Goal: Find specific page/section

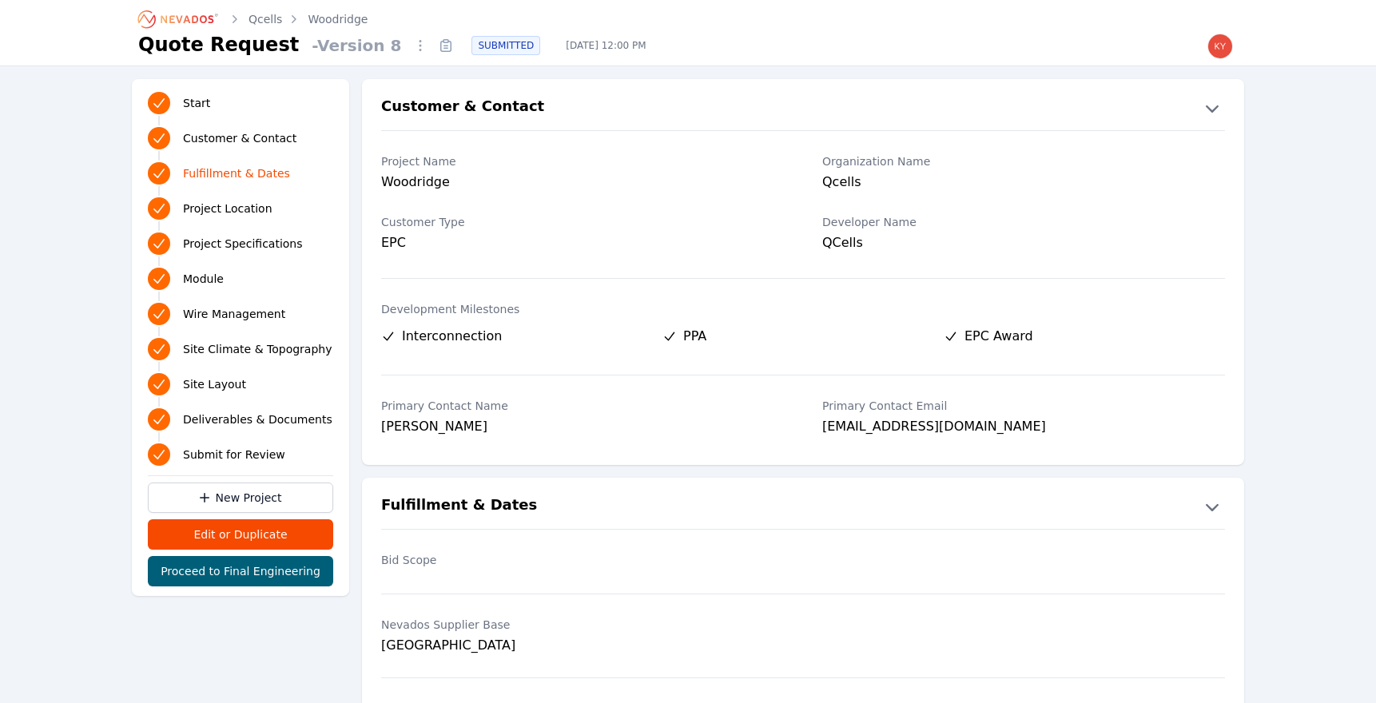
scroll to position [457, 0]
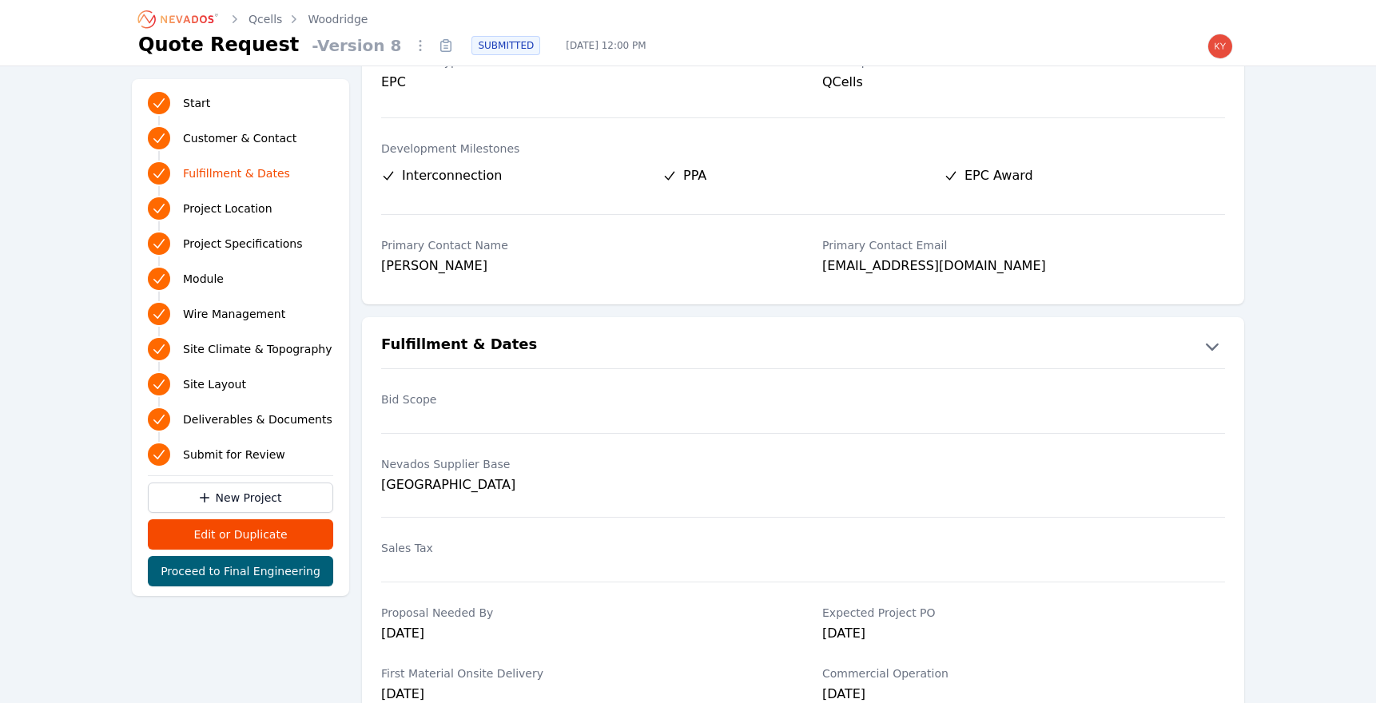
scroll to position [156, 0]
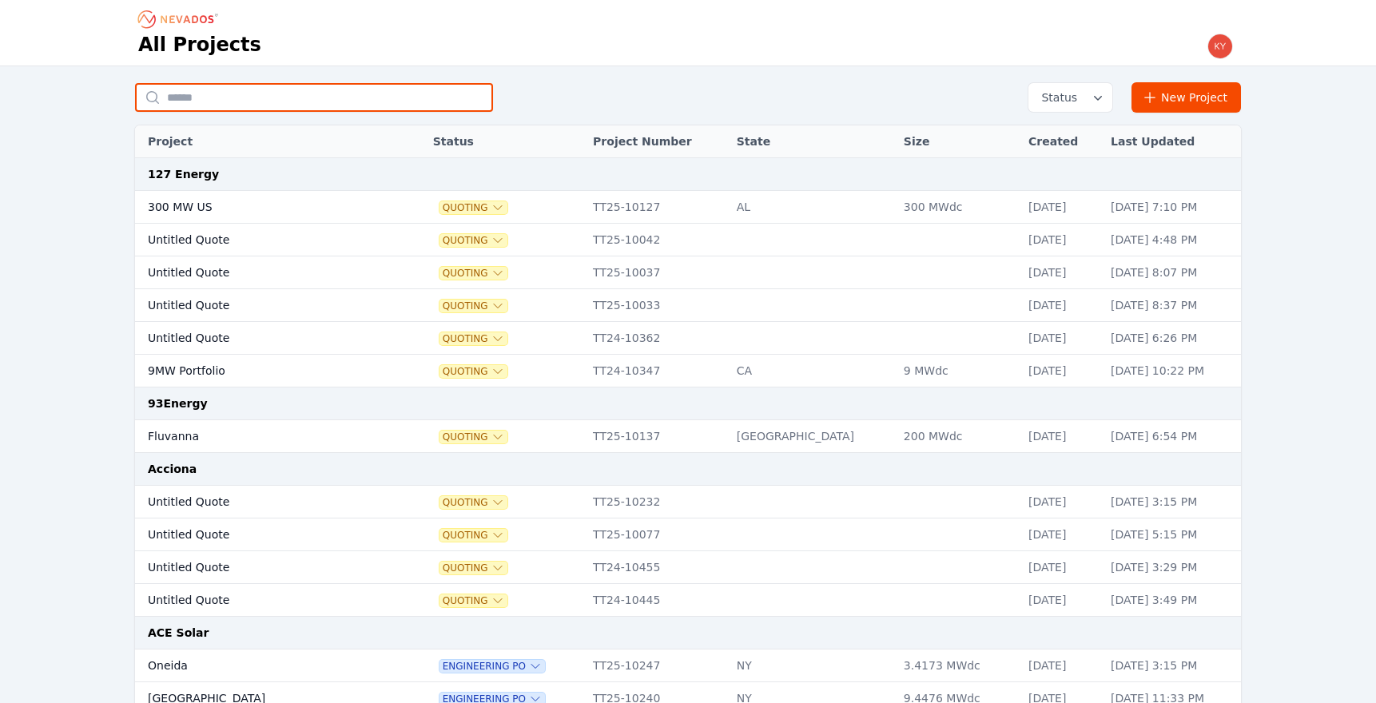
click at [343, 94] on input "text" at bounding box center [314, 97] width 358 height 29
type input "*******"
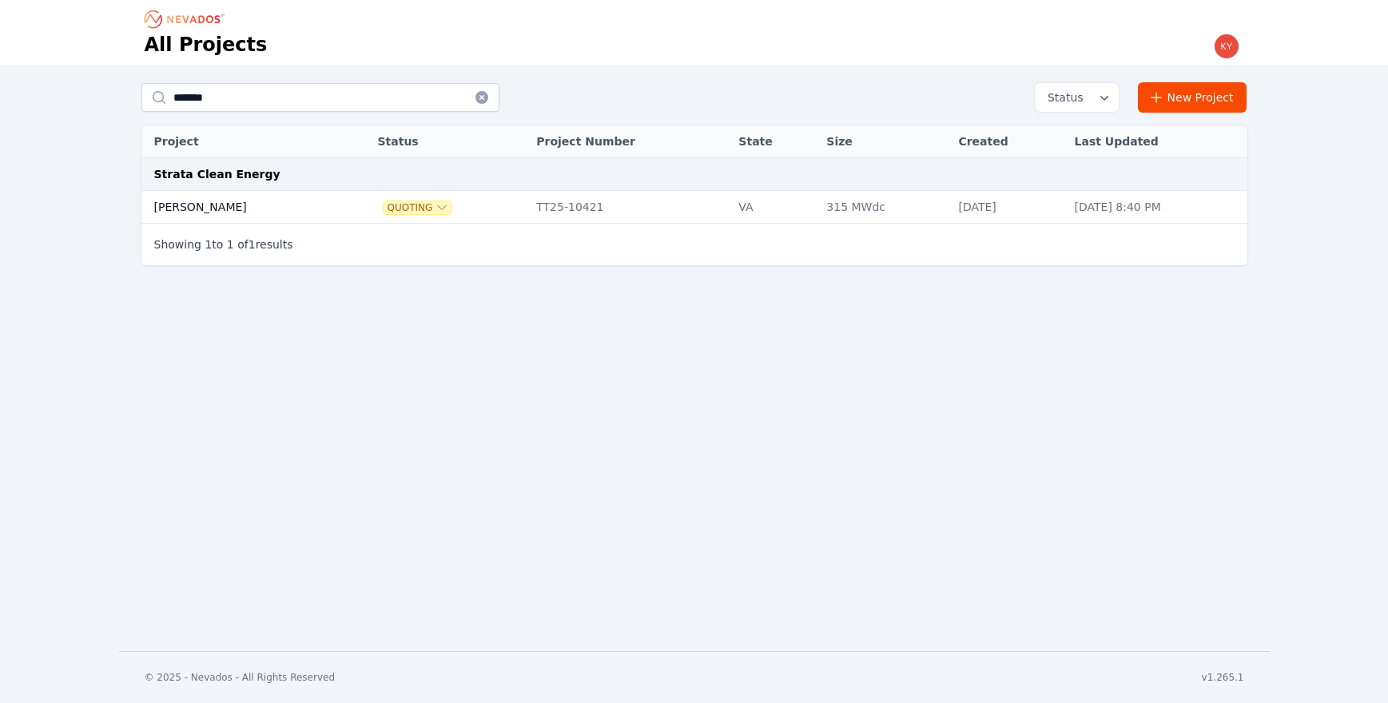
click at [341, 216] on td at bounding box center [355, 207] width 28 height 33
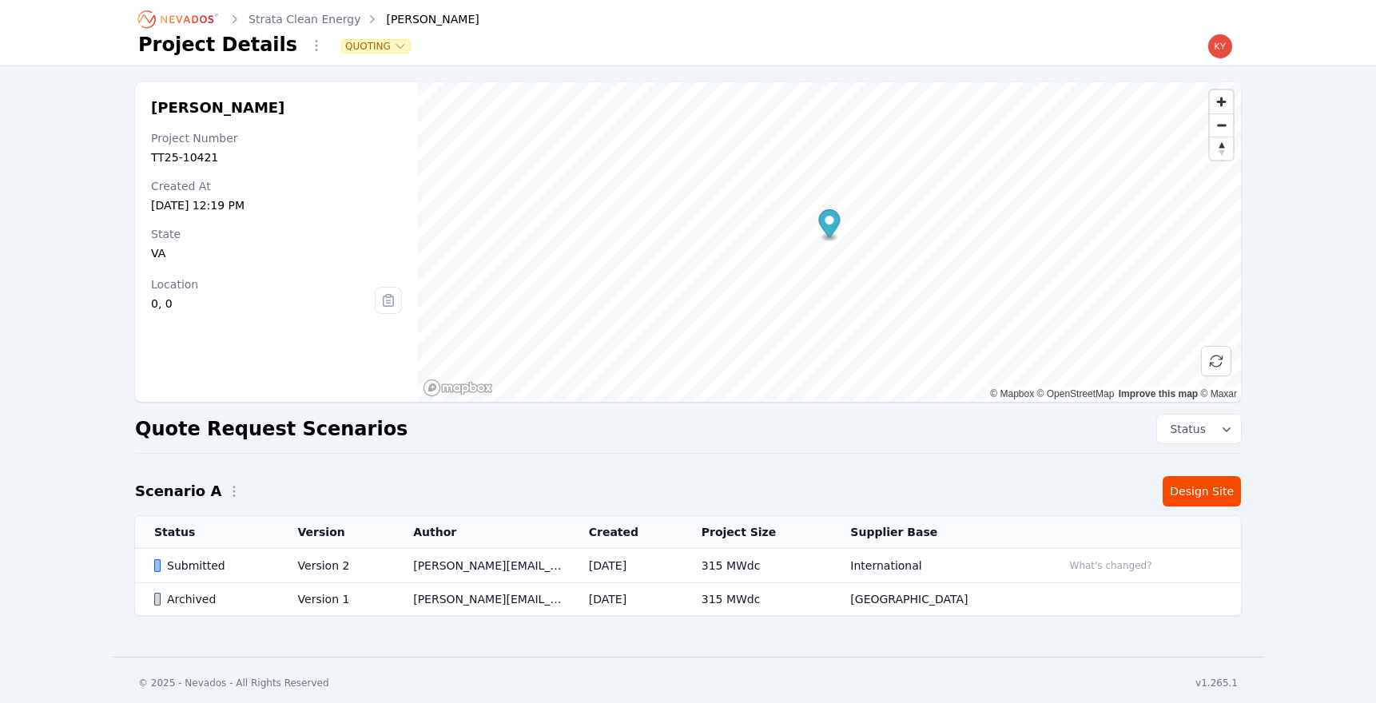
click at [380, 567] on td "Version 2" at bounding box center [337, 566] width 116 height 34
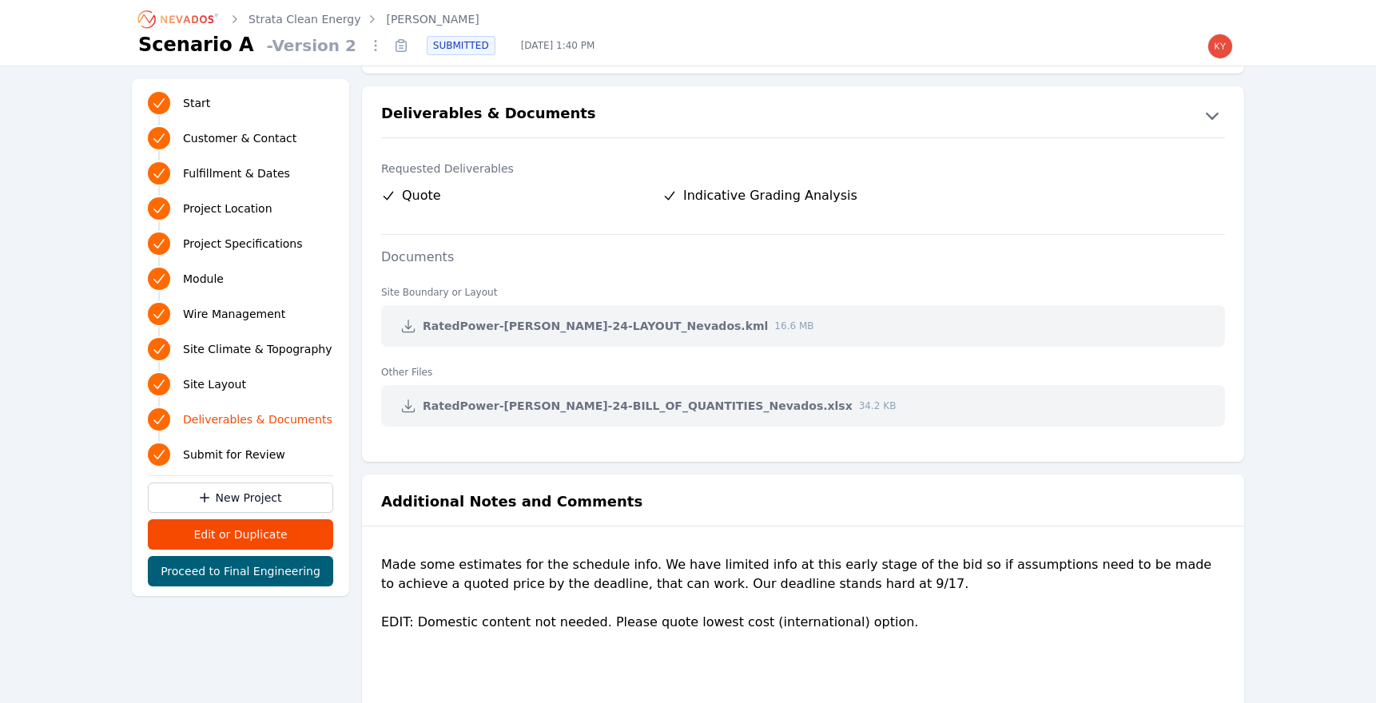
scroll to position [3190, 0]
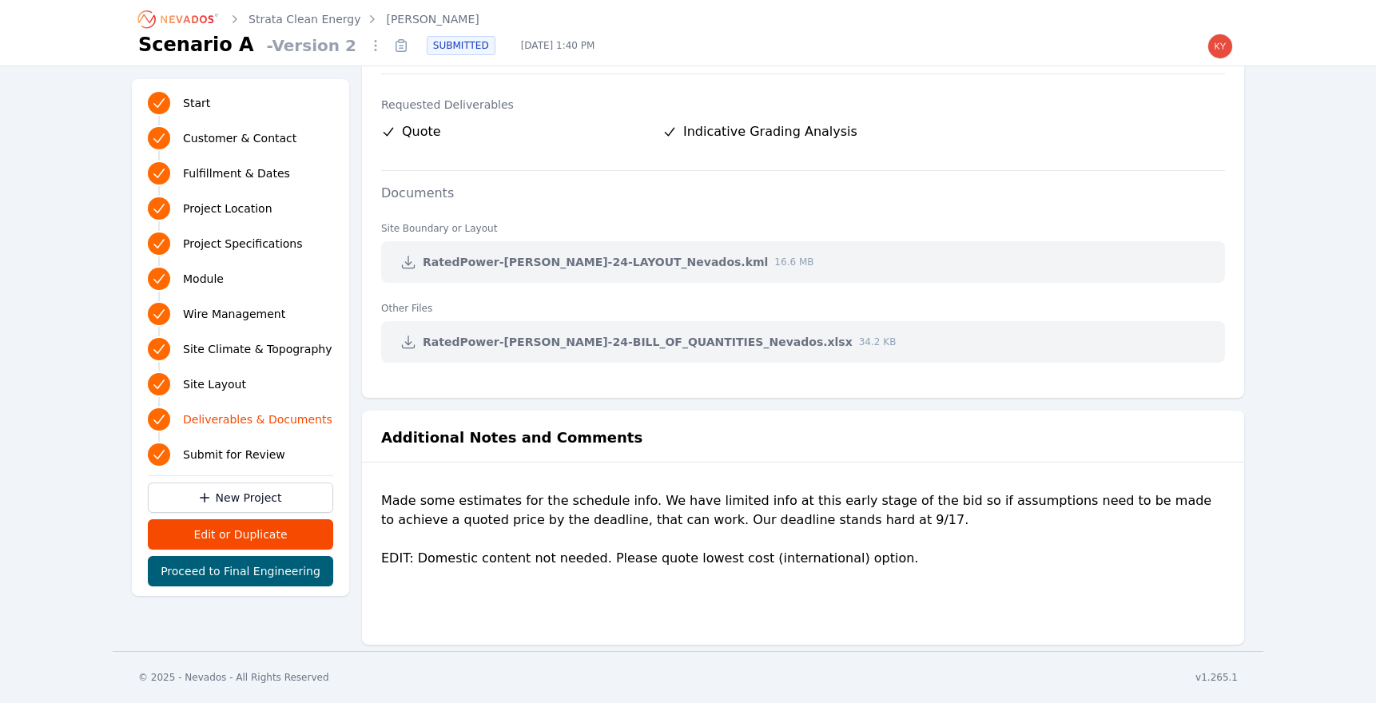
click at [407, 268] on icon at bounding box center [408, 262] width 16 height 16
click at [404, 343] on icon at bounding box center [408, 342] width 16 height 16
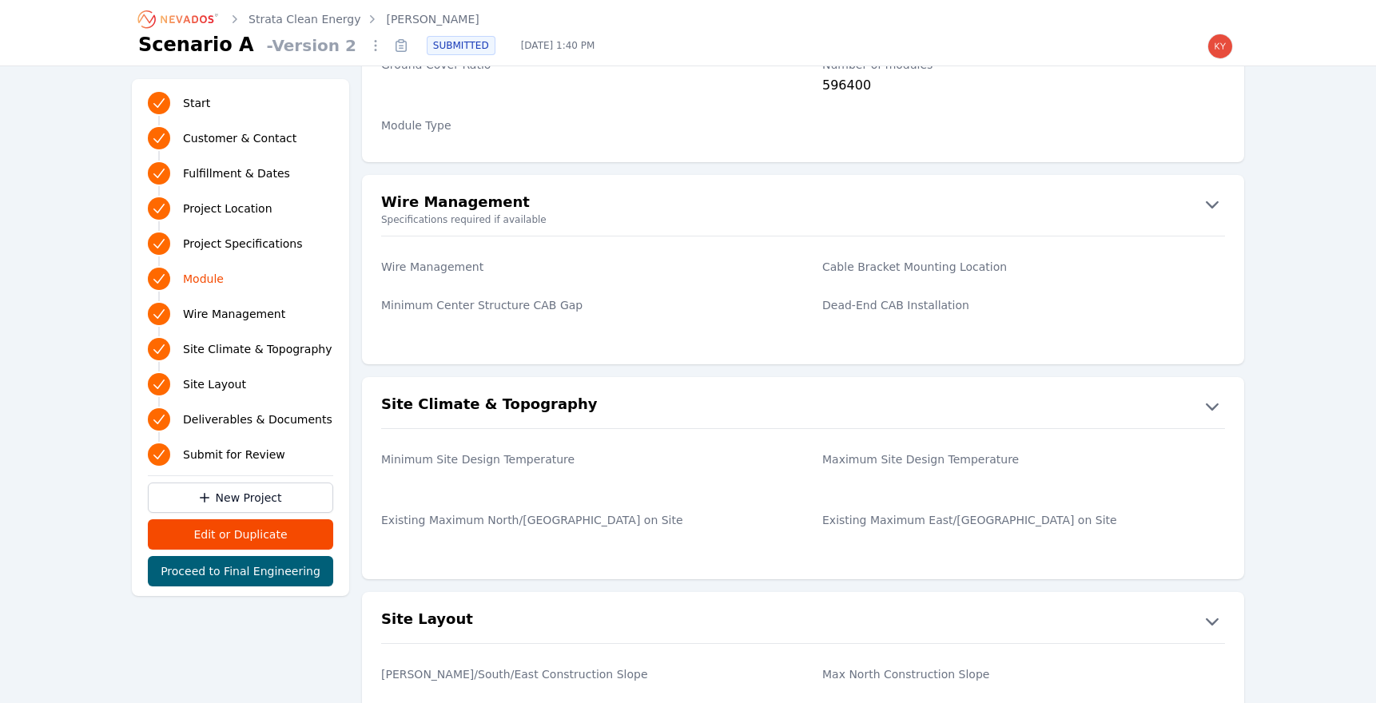
scroll to position [1623, 0]
